Goal: Task Accomplishment & Management: Complete application form

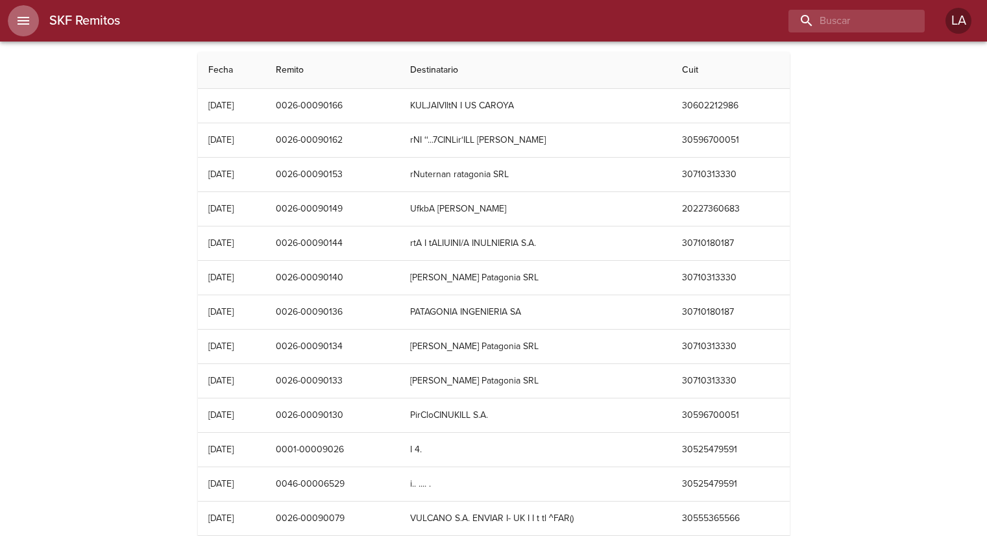
click at [24, 19] on icon "menu" at bounding box center [24, 21] width 16 height 16
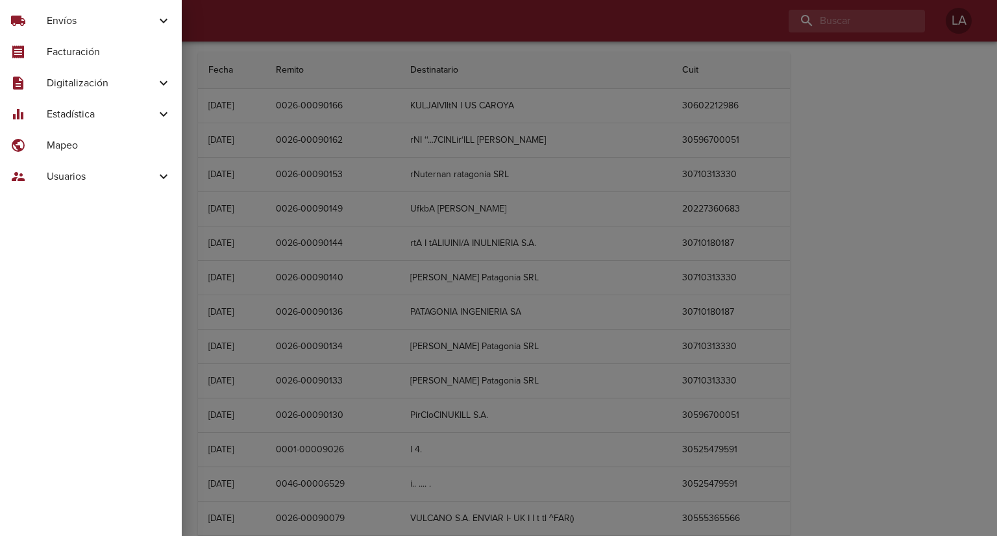
click at [55, 25] on span "Envíos" at bounding box center [101, 21] width 109 height 16
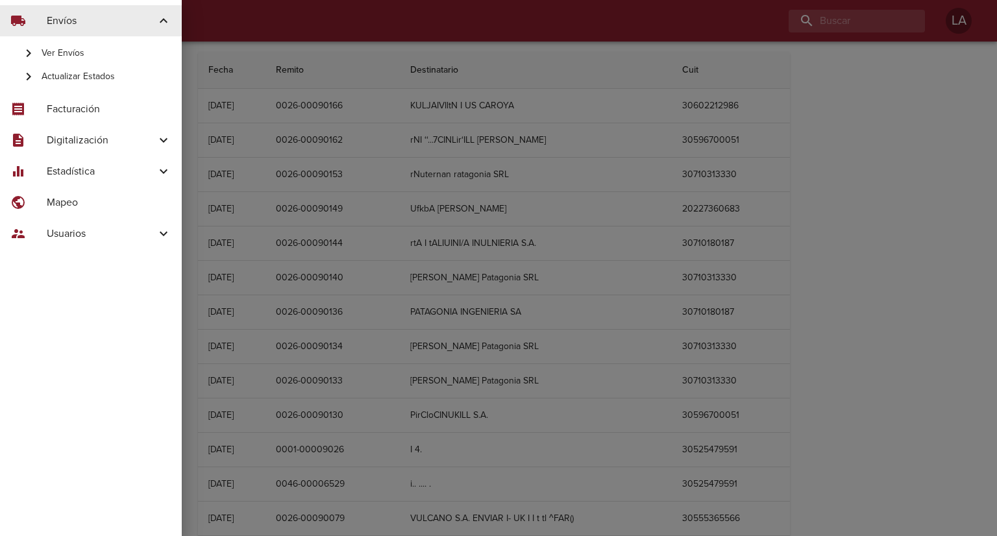
click at [78, 50] on span "Ver Envíos" at bounding box center [107, 53] width 130 height 13
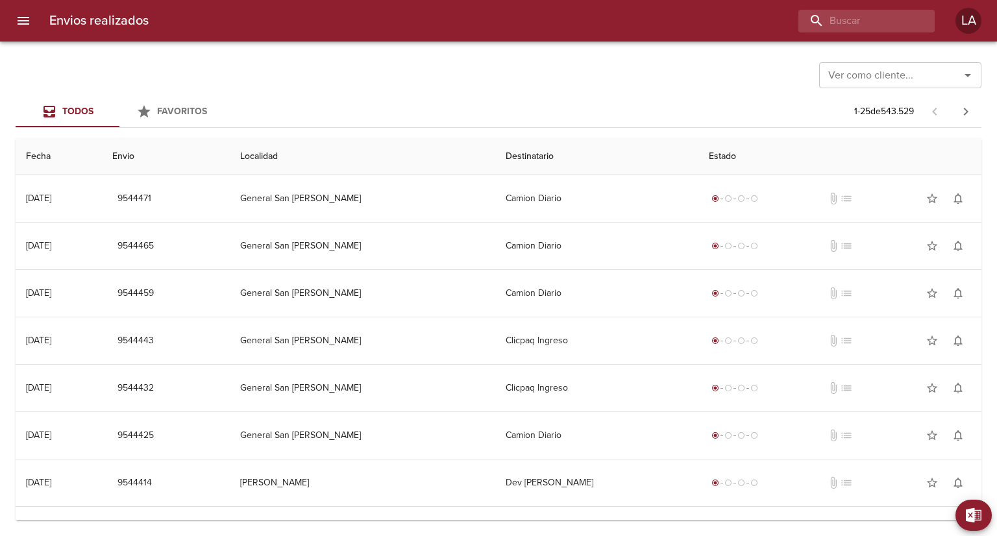
click at [19, 21] on icon "menu" at bounding box center [24, 21] width 12 height 8
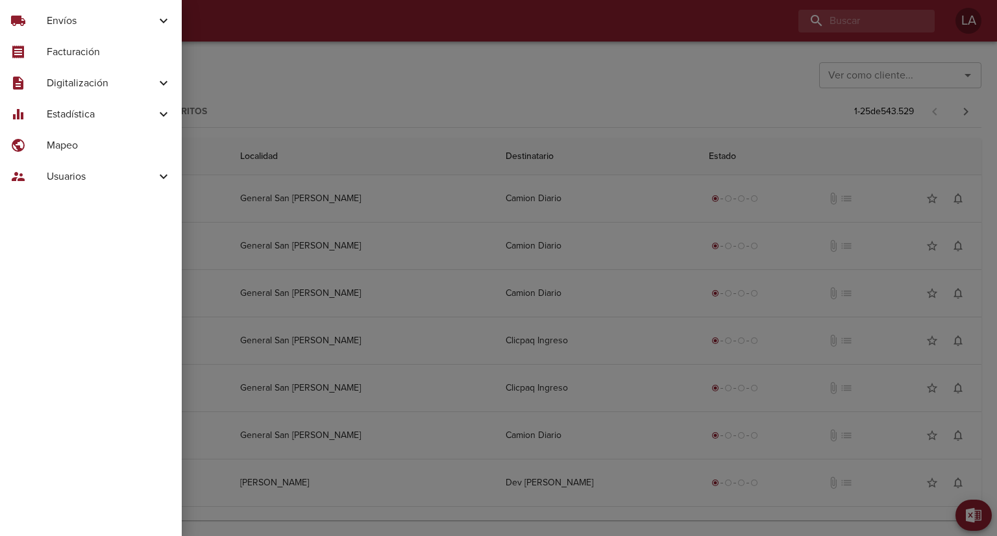
click at [60, 27] on span "Envíos" at bounding box center [101, 21] width 109 height 16
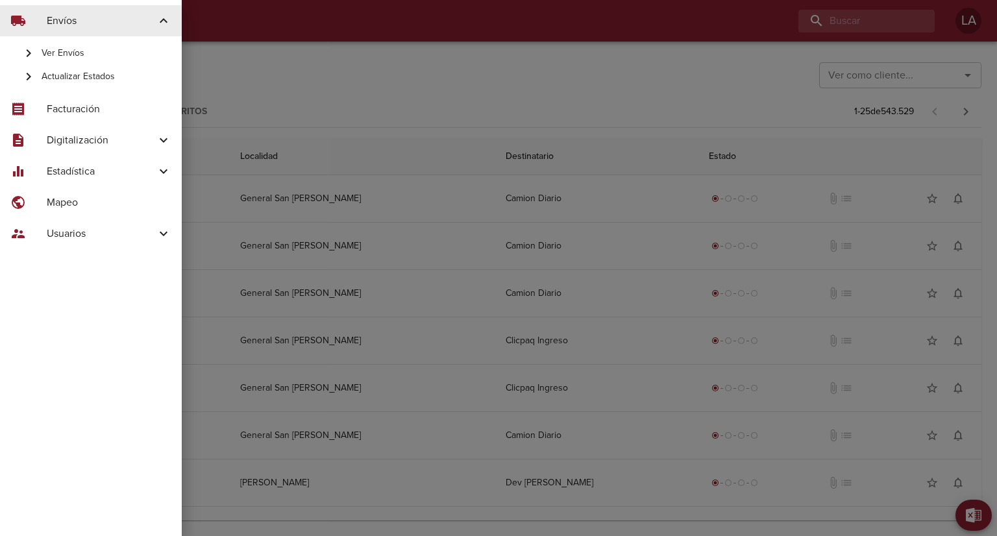
click at [99, 230] on span "Usuarios" at bounding box center [101, 234] width 109 height 16
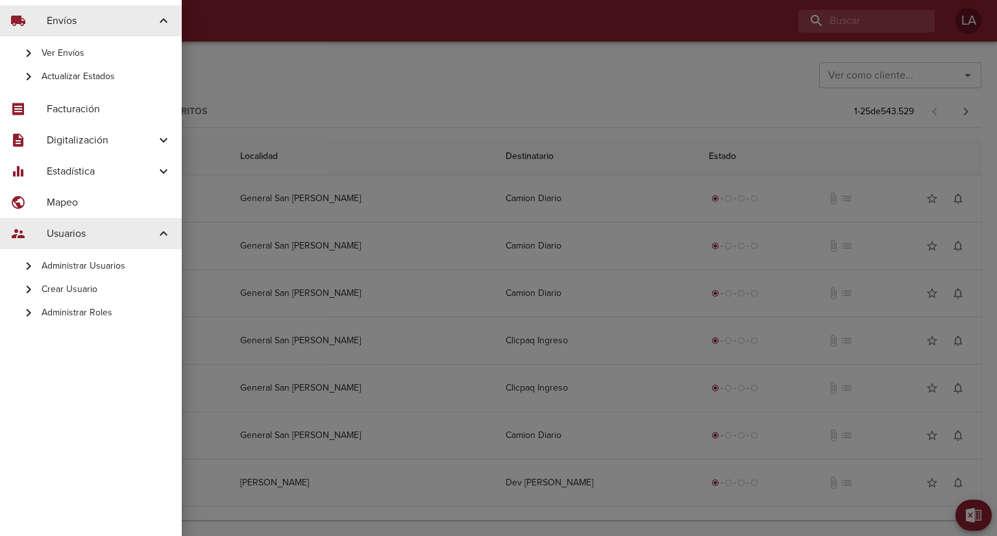
click at [108, 268] on span "Administrar Usuarios" at bounding box center [107, 266] width 130 height 13
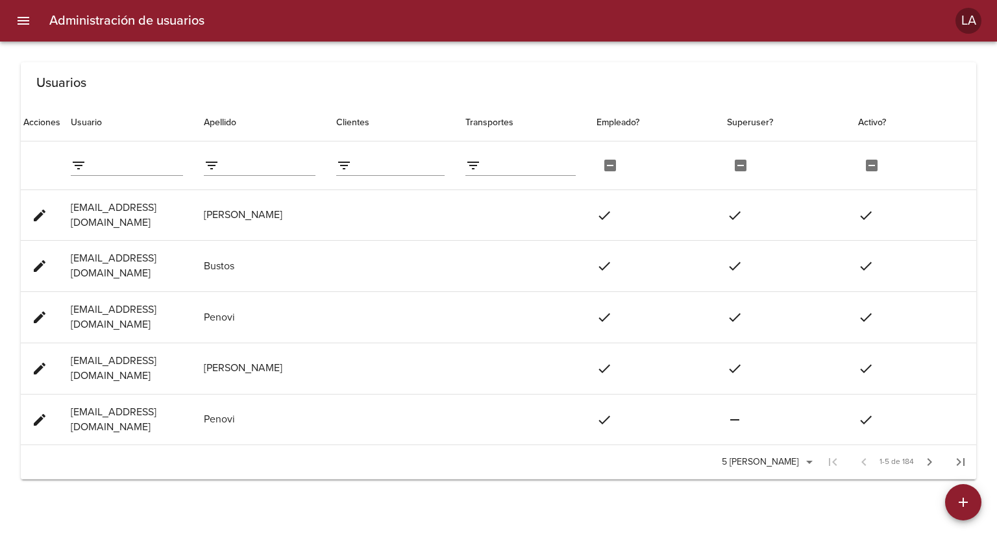
click at [975, 489] on button "button" at bounding box center [963, 502] width 36 height 36
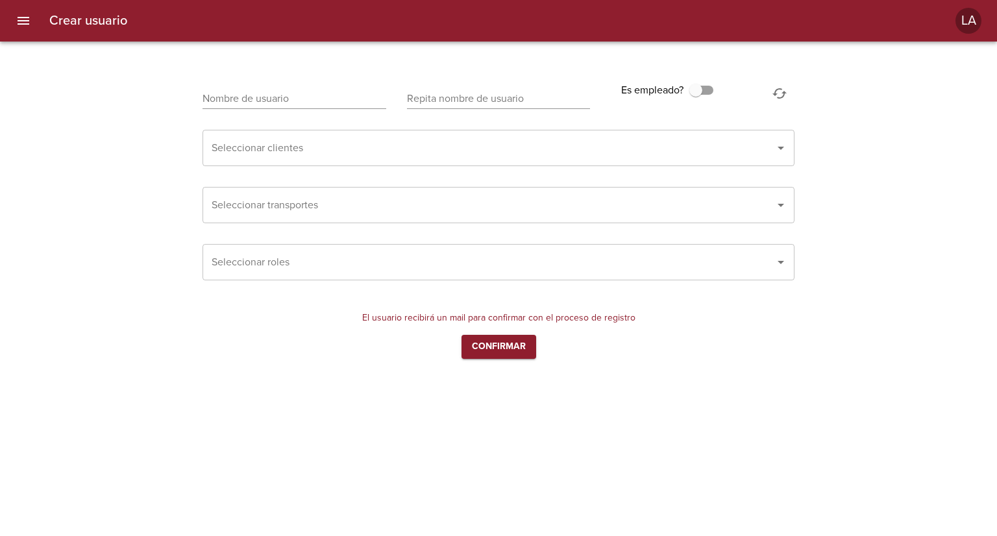
click at [358, 93] on input "text" at bounding box center [294, 98] width 184 height 21
paste input "[PERSON_NAME][EMAIL_ADDRESS][PERSON_NAME][DOMAIN_NAME]"
drag, startPoint x: 212, startPoint y: 97, endPoint x: 193, endPoint y: 97, distance: 18.2
click at [193, 97] on div "Nombre de usuario [PERSON_NAME][EMAIL_ADDRESS][PERSON_NAME][DOMAIN_NAME]" at bounding box center [294, 93] width 204 height 52
type input "[EMAIL_ADDRESS][PERSON_NAME][DOMAIN_NAME]"
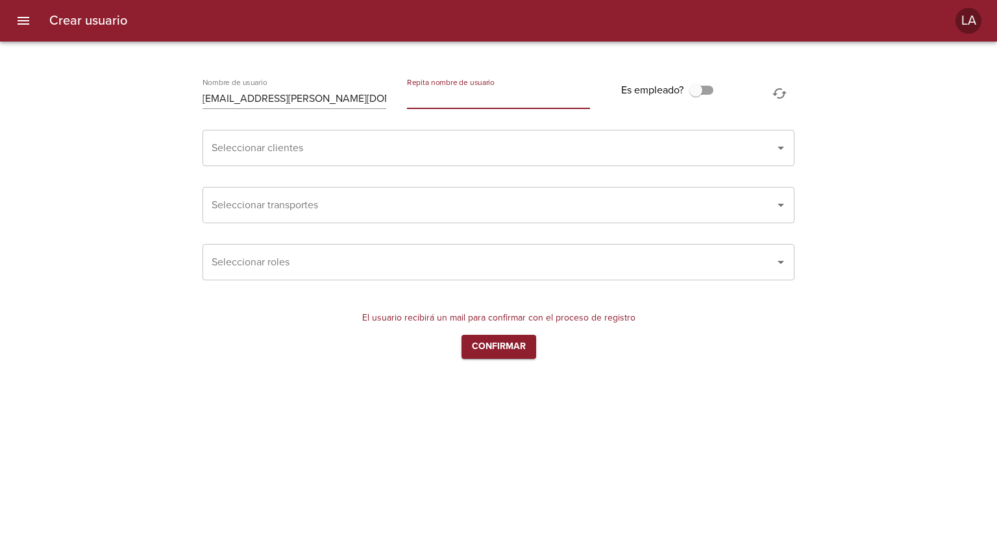
click at [452, 99] on input "text" at bounding box center [499, 98] width 184 height 21
paste input "[PERSON_NAME][EMAIL_ADDRESS][PERSON_NAME][DOMAIN_NAME]"
drag, startPoint x: 412, startPoint y: 93, endPoint x: 398, endPoint y: 93, distance: 13.6
click at [398, 93] on div "Repita nombre de usuario [PERSON_NAME][EMAIL_ADDRESS][PERSON_NAME][DOMAIN_NAME]" at bounding box center [498, 93] width 204 height 52
type input "[EMAIL_ADDRESS][PERSON_NAME][DOMAIN_NAME]"
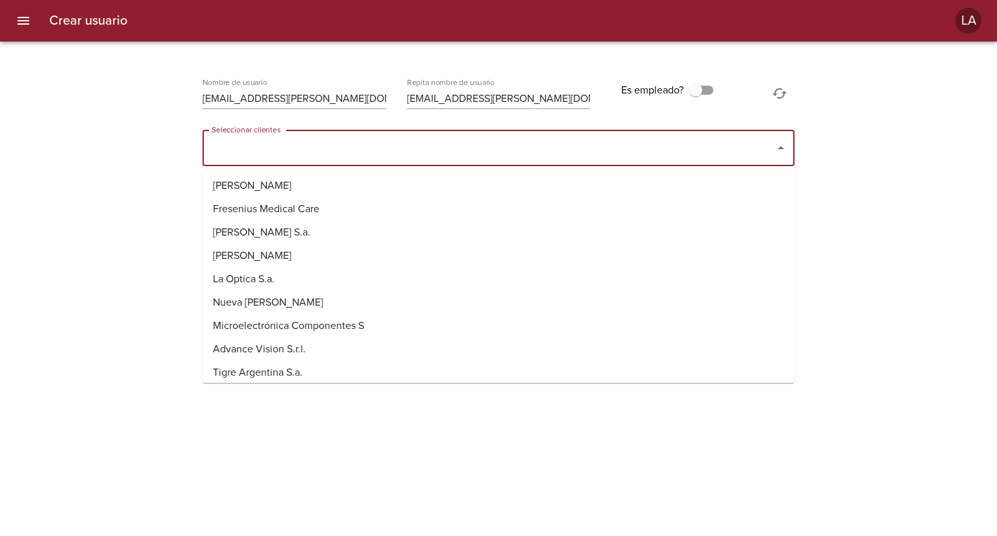
click at [422, 136] on input "Seleccionar clientes" at bounding box center [480, 148] width 544 height 25
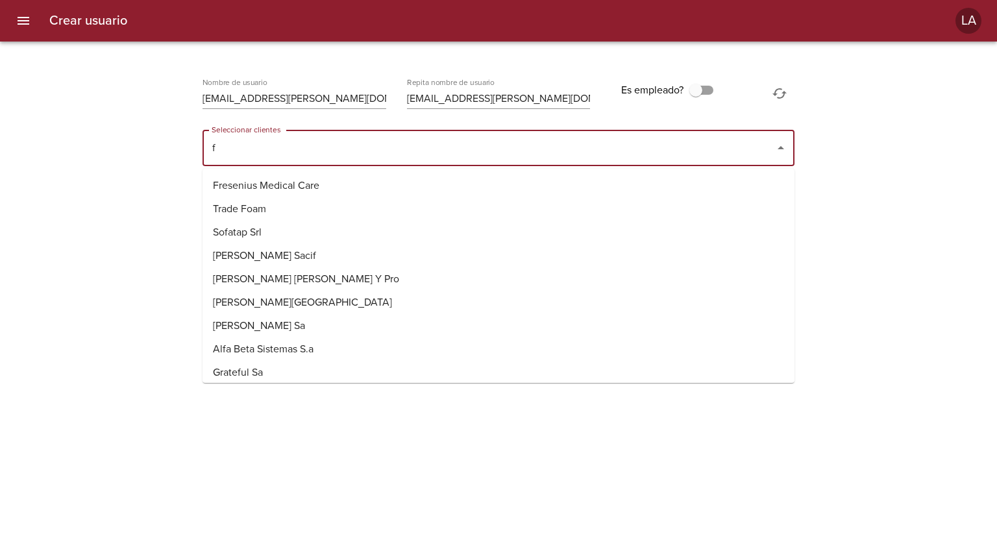
type input "fl"
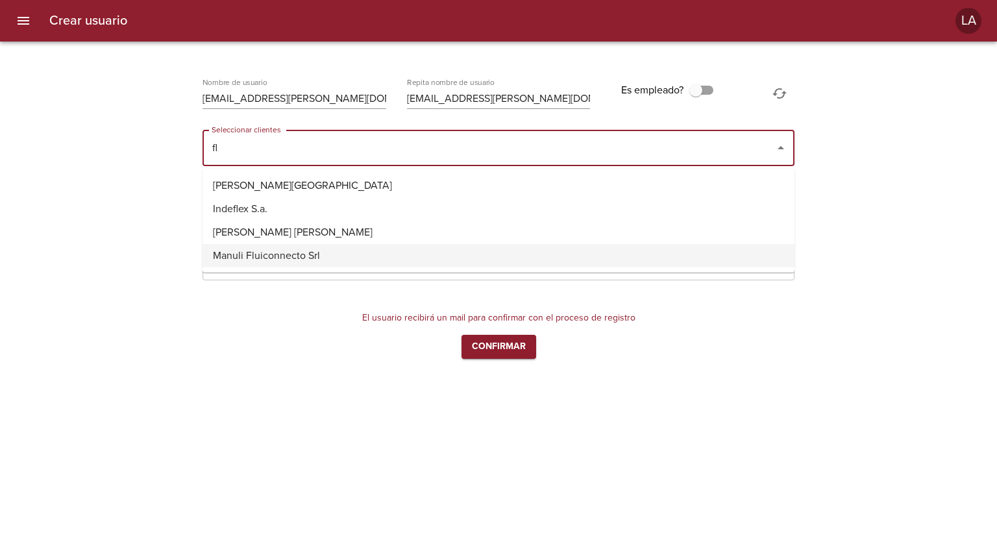
click at [387, 246] on li "Manuli Fluiconnecto Srl" at bounding box center [498, 255] width 592 height 23
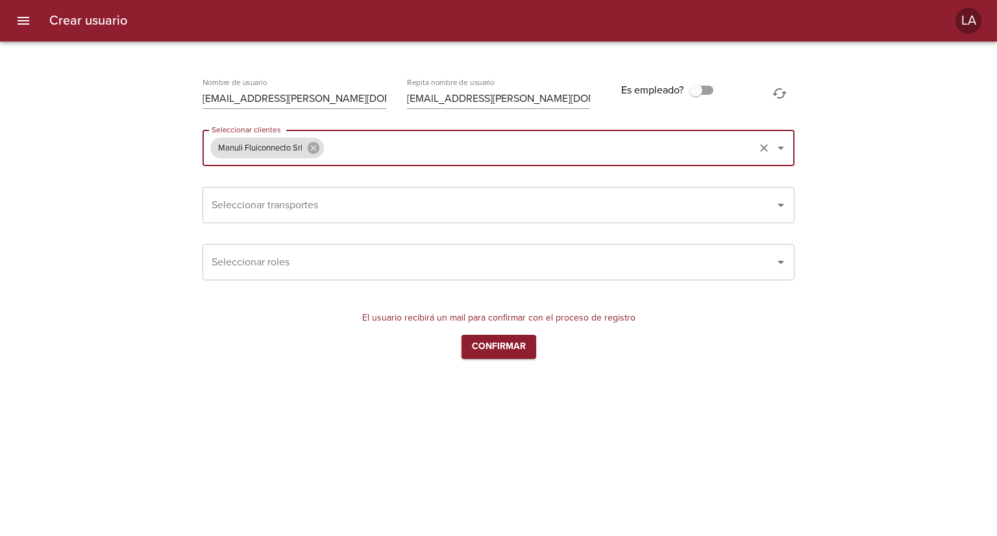
click at [193, 191] on div "Seleccionar transportes Seleccionar transportes" at bounding box center [498, 204] width 613 height 57
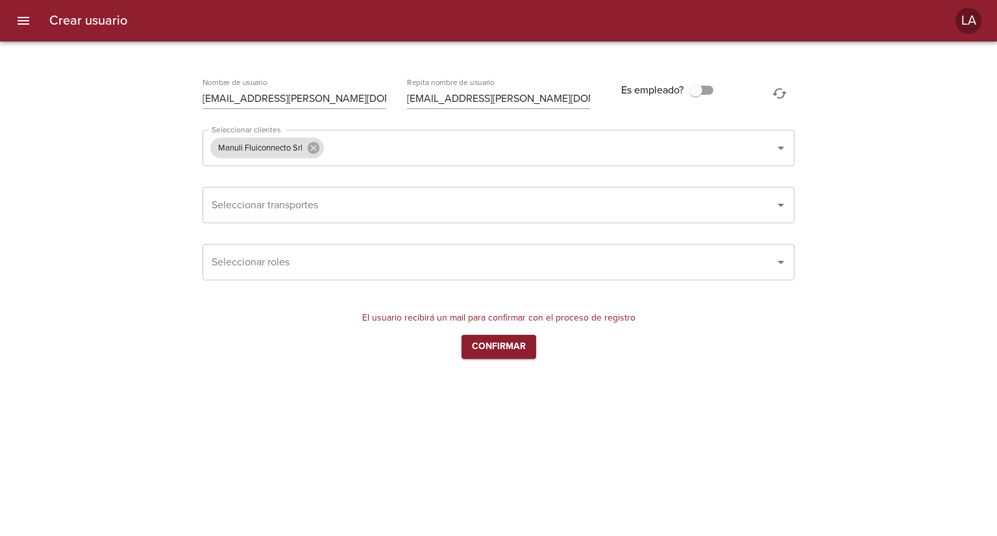
click at [268, 271] on input "Seleccionar roles" at bounding box center [480, 262] width 544 height 25
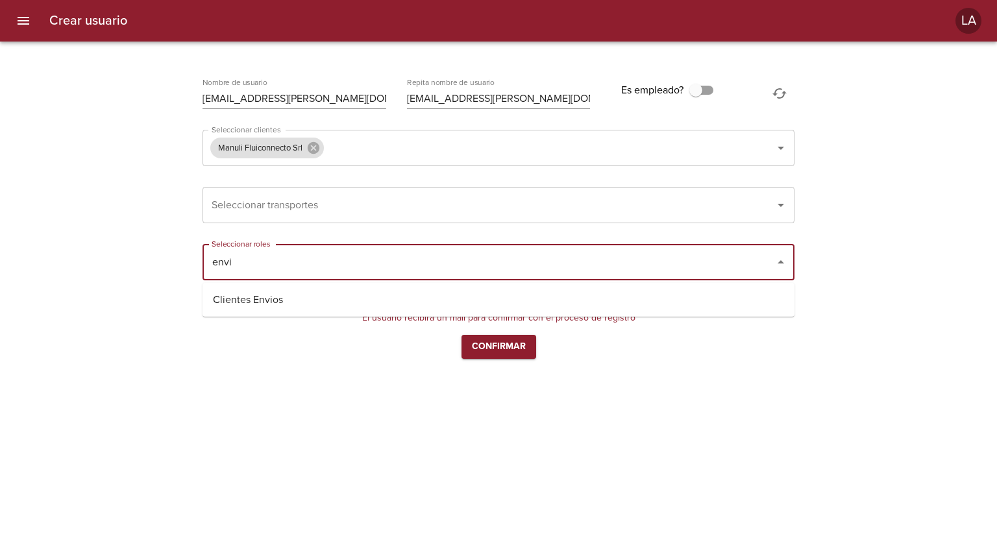
type input "envio"
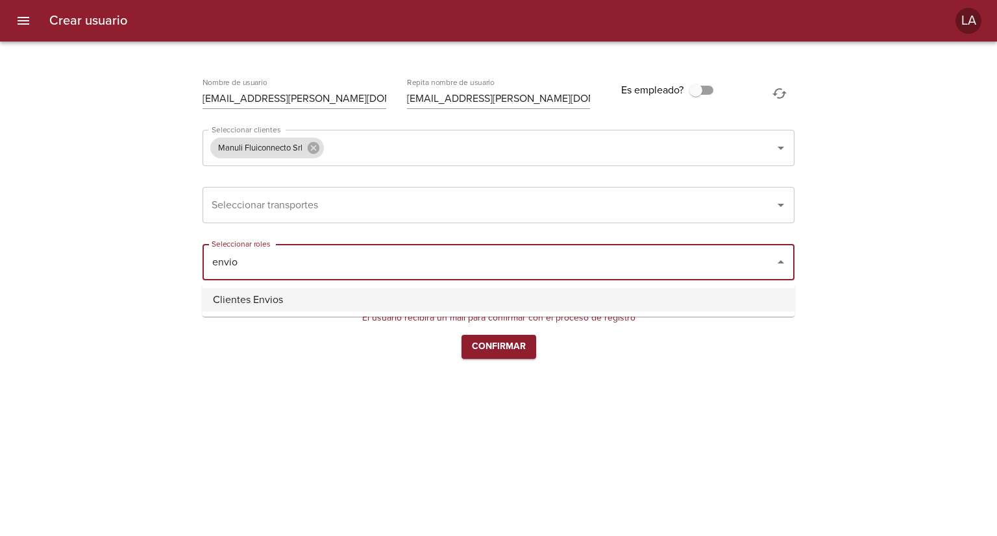
click at [274, 291] on li "Clientes Envios" at bounding box center [498, 299] width 592 height 23
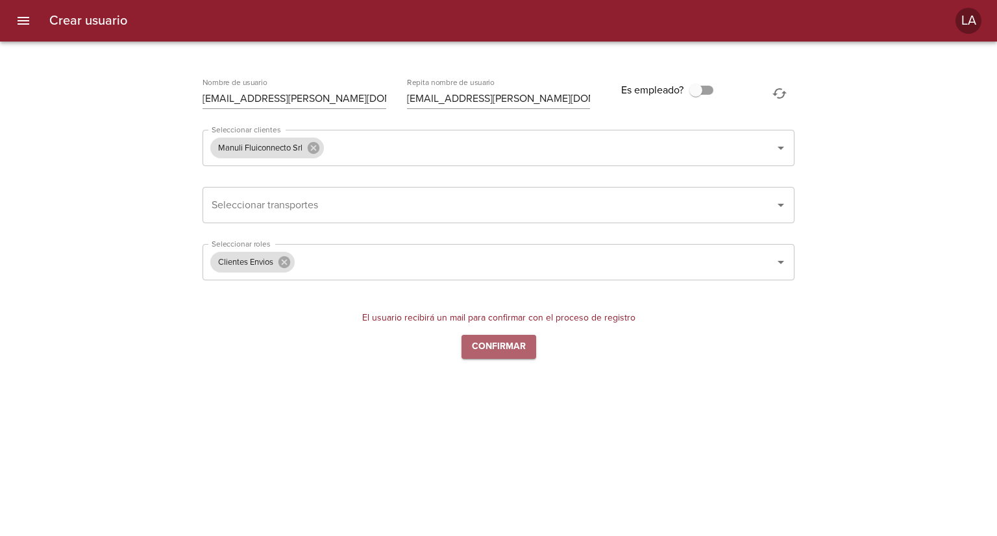
click at [498, 347] on span "Confirmar" at bounding box center [499, 347] width 54 height 16
